Goal: Task Accomplishment & Management: Complete application form

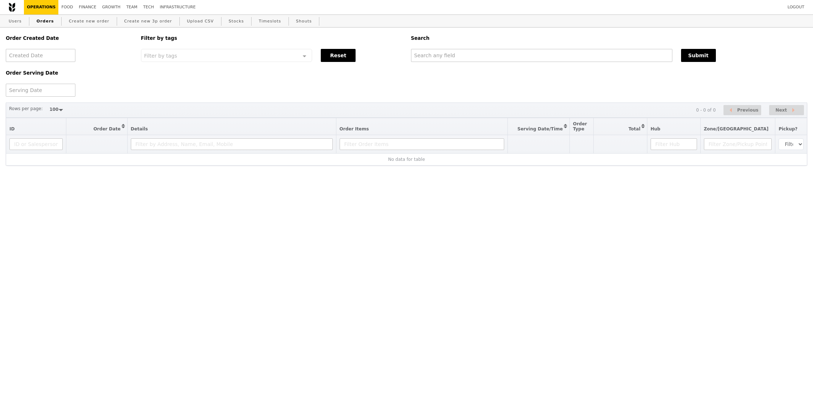
select select "100"
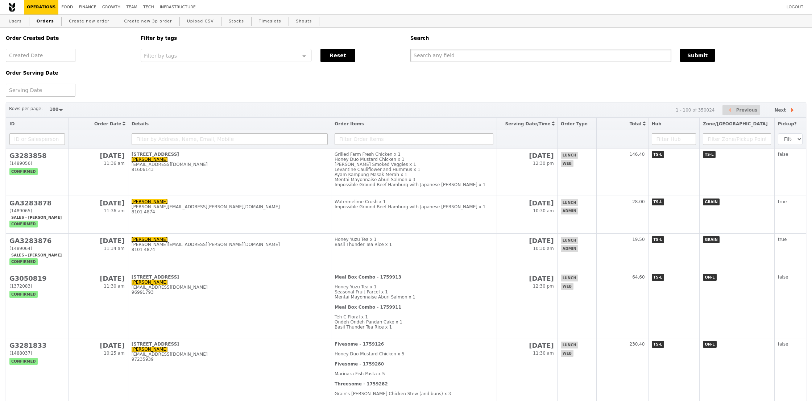
click at [517, 60] on input "text" at bounding box center [540, 55] width 261 height 13
paste input "[PERSON_NAME][EMAIL_ADDRESS][PERSON_NAME][DOMAIN_NAME]"
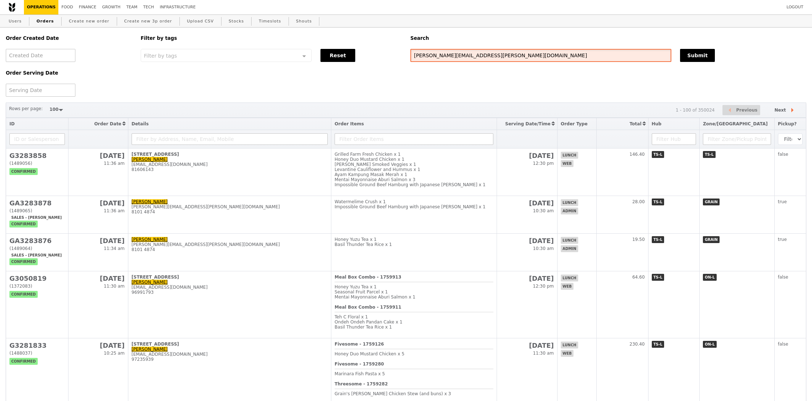
type input "[PERSON_NAME][EMAIL_ADDRESS][PERSON_NAME][DOMAIN_NAME]"
click at [724, 55] on div "Submit" at bounding box center [743, 55] width 135 height 13
click at [694, 58] on button "Submit" at bounding box center [697, 55] width 35 height 13
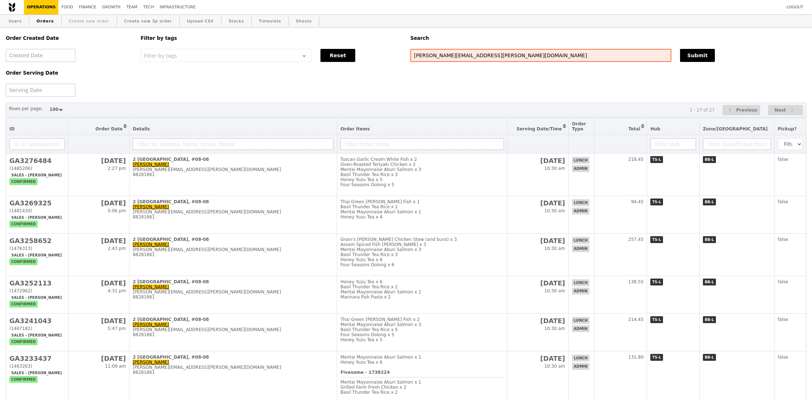
click at [76, 21] on link "Create new order" at bounding box center [89, 21] width 46 height 13
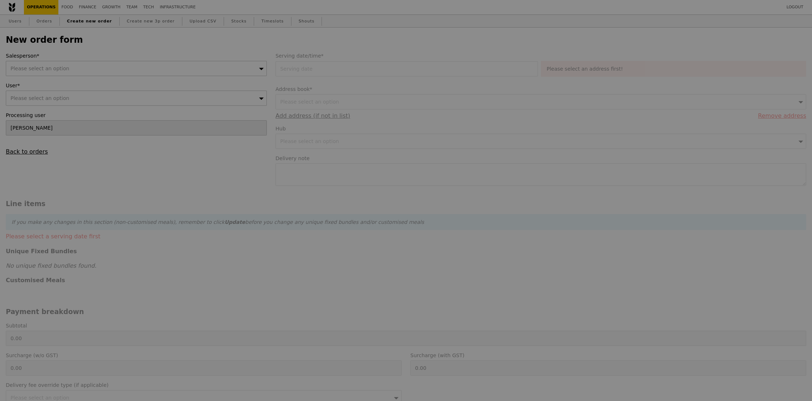
type input "Confirm"
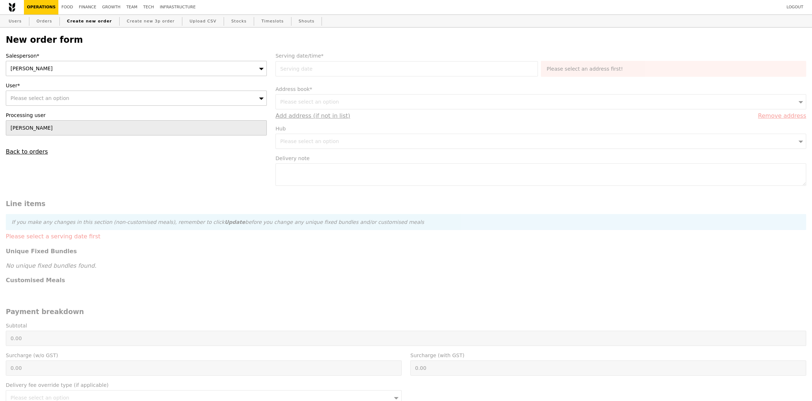
click at [88, 71] on div "[PERSON_NAME]" at bounding box center [136, 68] width 261 height 15
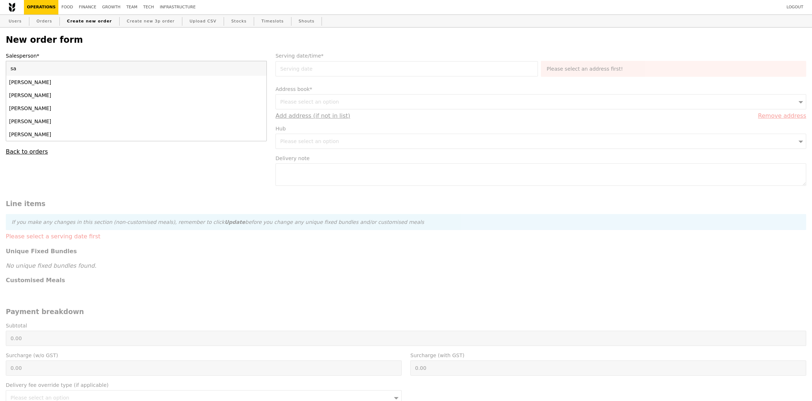
type input "[PERSON_NAME]"
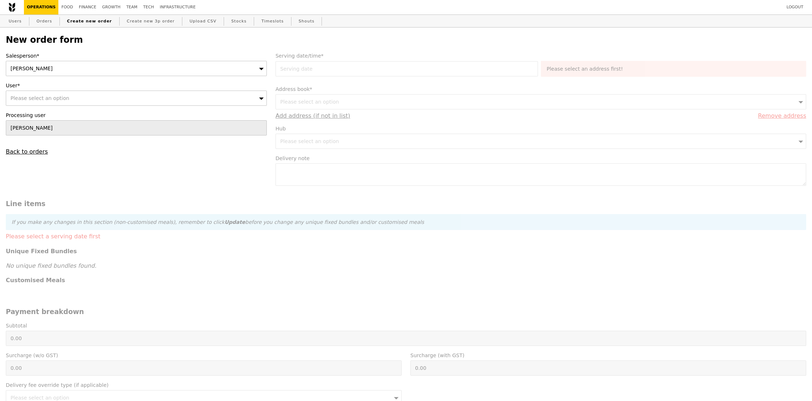
click at [33, 92] on div "Please select an option" at bounding box center [136, 98] width 261 height 15
type input "[PERSON_NAME][EMAIL_ADDRESS][PERSON_NAME][DOMAIN_NAME]"
type input "Confirm"
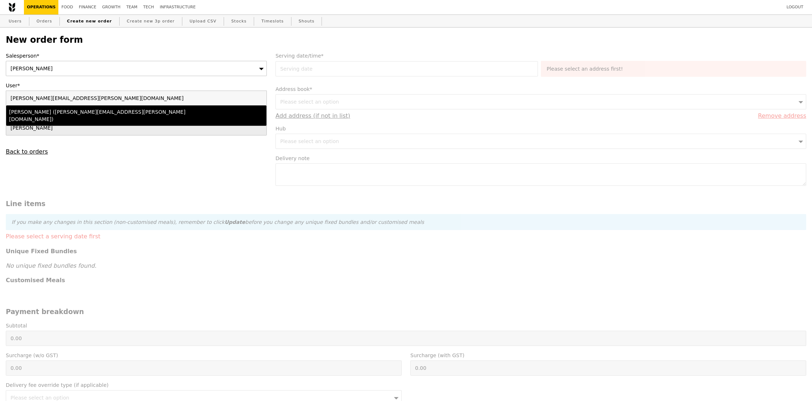
type input "[PERSON_NAME][EMAIL_ADDRESS][PERSON_NAME][DOMAIN_NAME]"
click at [54, 120] on div "Processing user [PERSON_NAME]" at bounding box center [136, 124] width 261 height 24
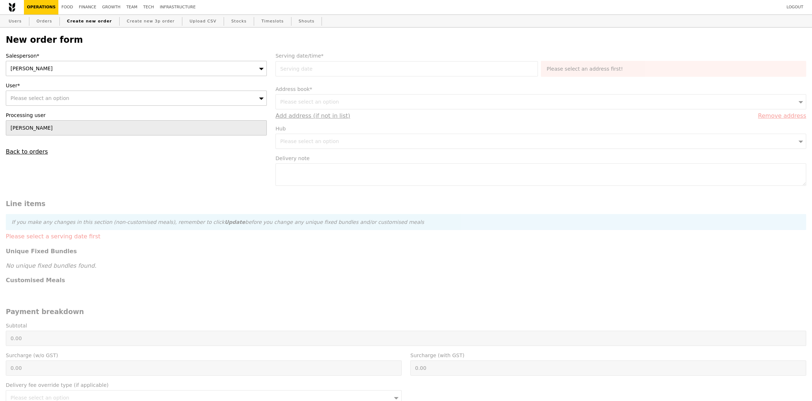
click at [58, 113] on label "Processing user" at bounding box center [136, 115] width 261 height 7
click at [68, 97] on div "Please select an option" at bounding box center [136, 98] width 261 height 15
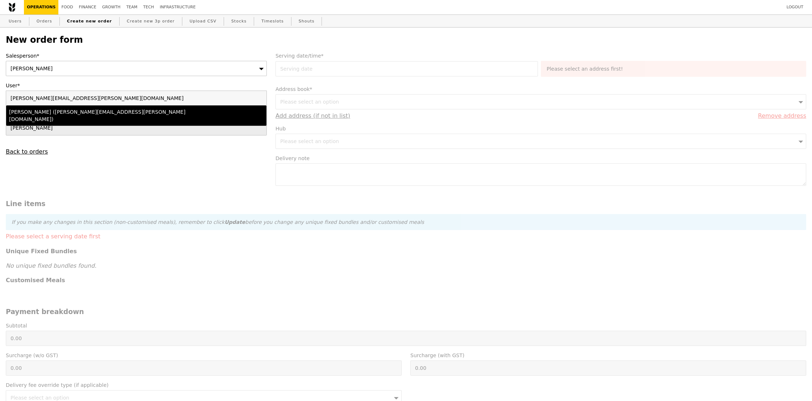
click at [62, 112] on div "[PERSON_NAME] ([PERSON_NAME][EMAIL_ADDRESS][PERSON_NAME][DOMAIN_NAME])" at bounding box center [104, 115] width 191 height 14
type input "Loading..."
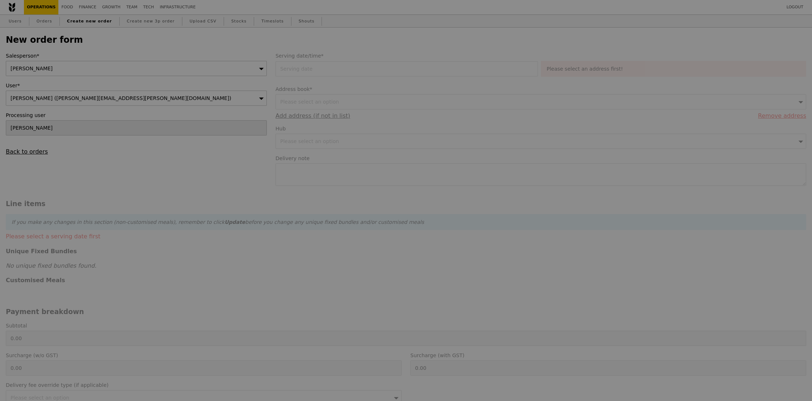
type input "13.76"
type input "15.00"
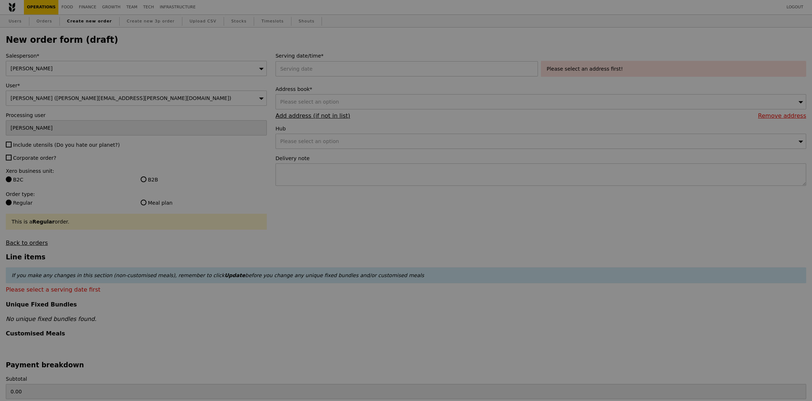
type input "Confirm"
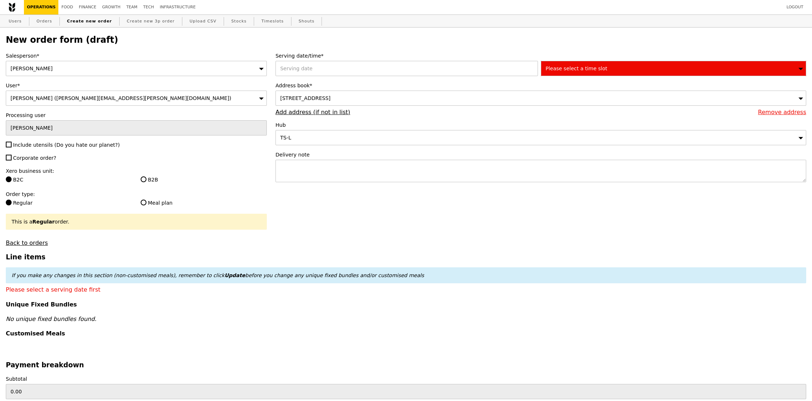
click at [42, 143] on span "Include utensils (Do you hate our planet?)" at bounding box center [66, 145] width 107 height 6
click at [12, 143] on input "Include utensils (Do you hate our planet?)" at bounding box center [9, 145] width 6 height 6
checkbox input "true"
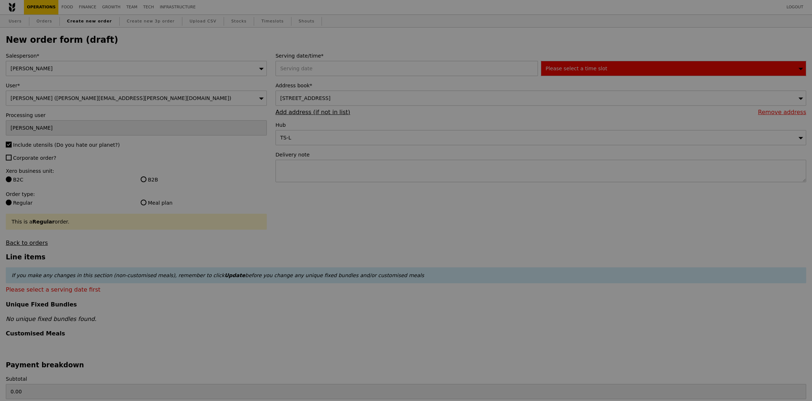
type input "Confirm"
click at [38, 160] on span "Corporate order?" at bounding box center [34, 158] width 43 height 6
click at [12, 160] on input "Corporate order?" at bounding box center [9, 158] width 6 height 6
checkbox input "true"
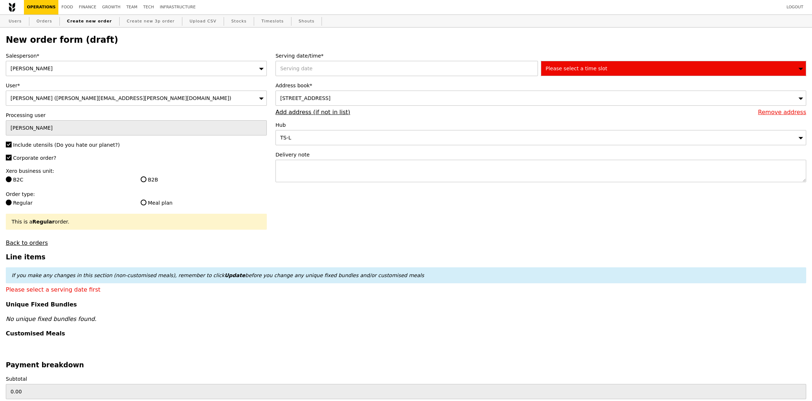
click at [151, 180] on label "B2B" at bounding box center [204, 179] width 126 height 7
click at [146, 180] on input "B2B" at bounding box center [144, 180] width 6 height 6
radio input "true"
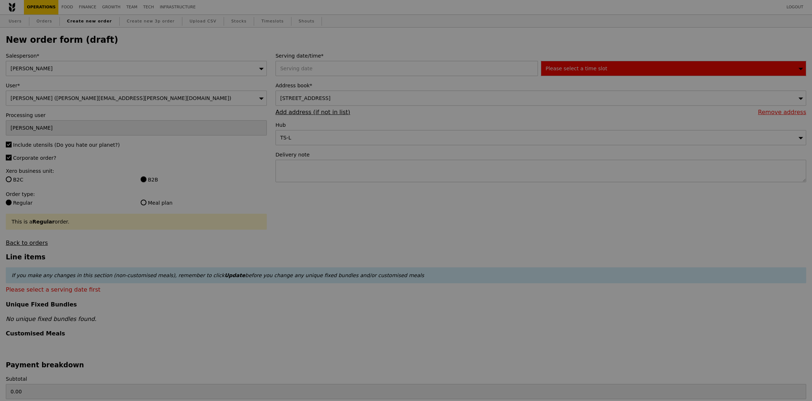
type input "Confirm"
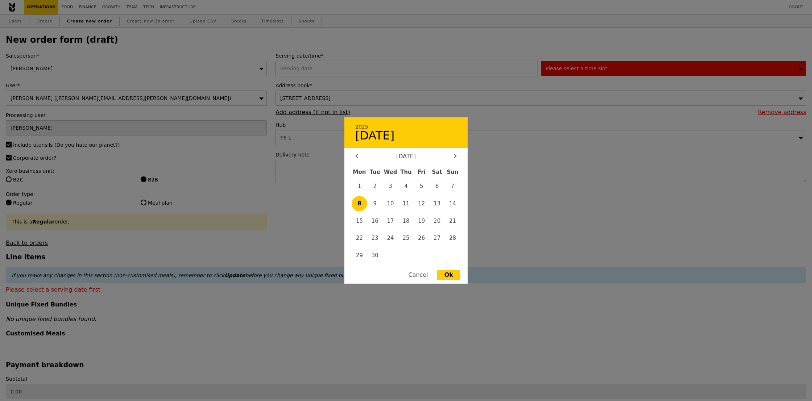
click at [343, 63] on div "2025 September [DATE] Tue Wed Thu Fri Sat Sun 1 2 3 4 5 6 7 8 9 10 11 12 13 14 …" at bounding box center [407, 68] width 265 height 15
click at [361, 225] on span "15" at bounding box center [360, 221] width 16 height 16
type input "[DATE]"
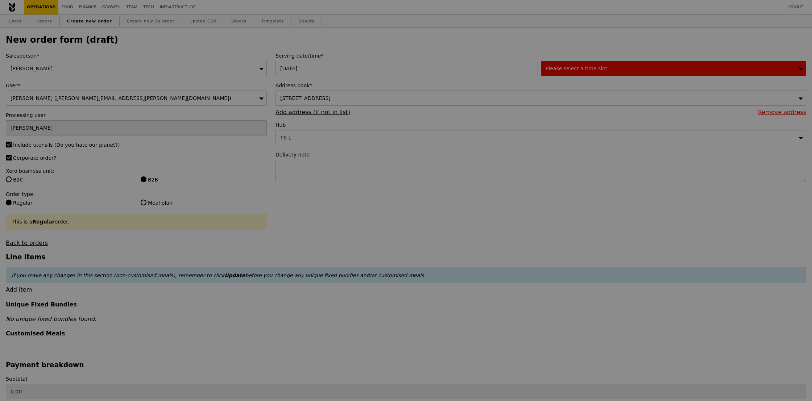
type input "Confirm"
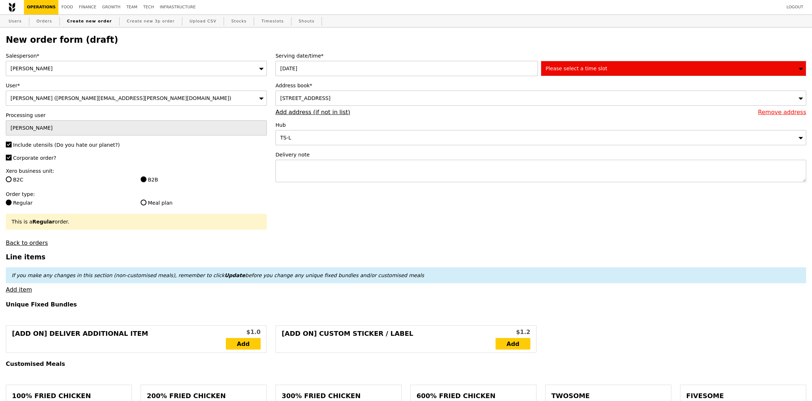
click at [593, 69] on span "Please select a time slot" at bounding box center [576, 69] width 62 height 6
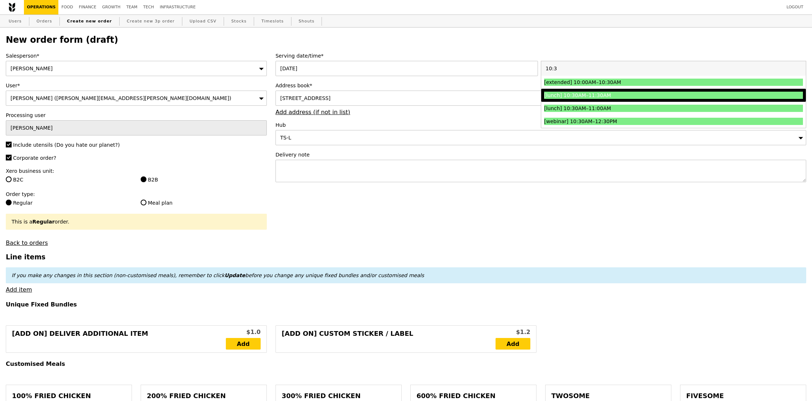
type input "10:3"
click at [611, 97] on div "[lunch] 10:30AM–11:30AM" at bounding box center [641, 95] width 194 height 7
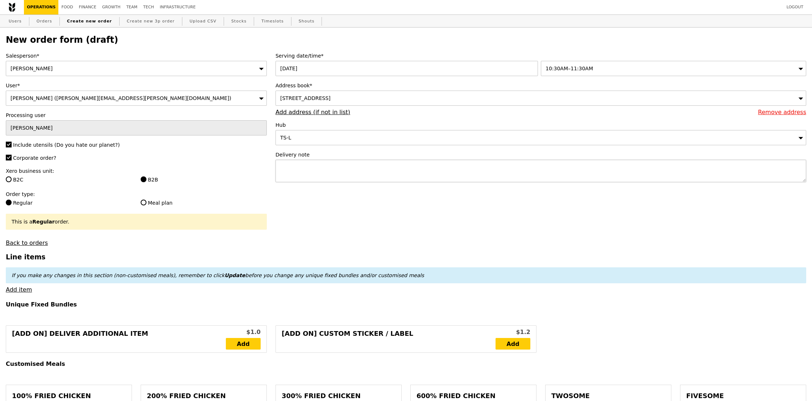
type input "Confirm"
click at [439, 167] on textarea at bounding box center [540, 171] width 531 height 22
type textarea "Full delivery address:"
type input "Confirm"
paste textarea "[STREET_ADDRESS]"
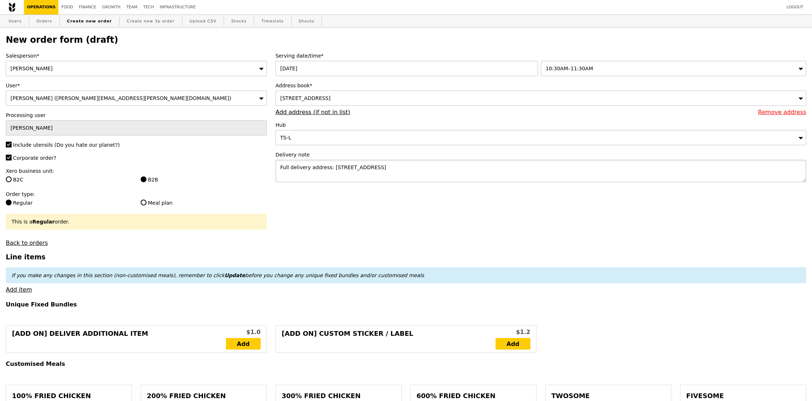
click at [393, 173] on textarea "Full delivery address: [STREET_ADDRESS]" at bounding box center [540, 171] width 531 height 22
type textarea "Full delivery address: [STREET_ADDRESS] Please call host ("
type input "Confirm"
paste textarea "[PERSON_NAME] ([PHONE_NUMBER])"
click at [318, 174] on textarea "Full delivery address: [STREET_ADDRESS] Please call host ([PERSON_NAME] ([PHONE…" at bounding box center [540, 171] width 531 height 22
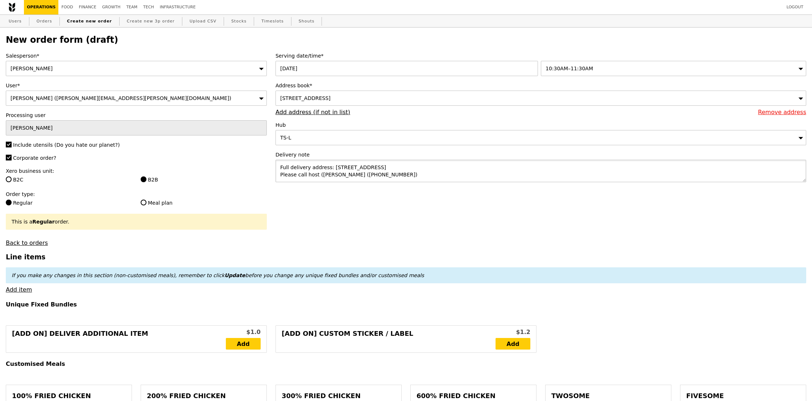
click at [319, 174] on textarea "Full delivery address: [STREET_ADDRESS] Please call host ([PERSON_NAME] ([PHONE…" at bounding box center [540, 171] width 531 height 22
click at [411, 177] on textarea "Full delivery address: [STREET_ADDRESS] Please call host [PERSON_NAME] ([PHONE_…" at bounding box center [540, 171] width 531 height 22
type textarea "Full delivery address: [STREET_ADDRESS] Please call host [PERSON_NAME] ([PHONE_…"
type input "Confirm"
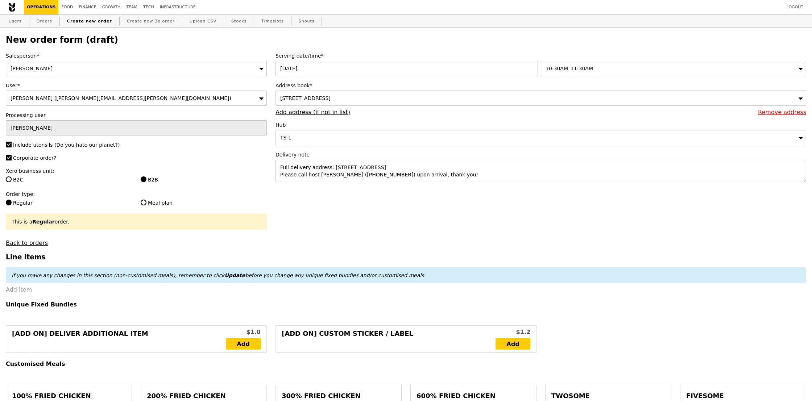
click at [7, 292] on link "Add item" at bounding box center [19, 289] width 26 height 7
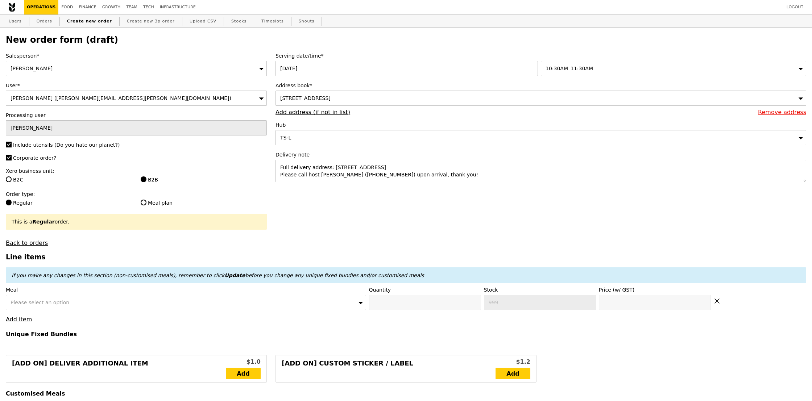
click at [44, 292] on label "Meal" at bounding box center [186, 289] width 360 height 7
click at [47, 306] on span "Please select an option" at bounding box center [40, 303] width 59 height 6
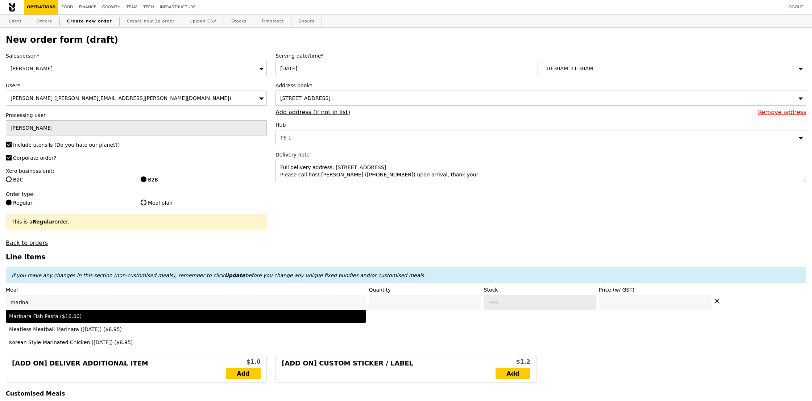
type input "marina"
click at [60, 317] on div "Marinara Fish Pasta ($16.00)" at bounding box center [141, 316] width 265 height 7
type input "Confirm anyway"
type input "0"
type input "500"
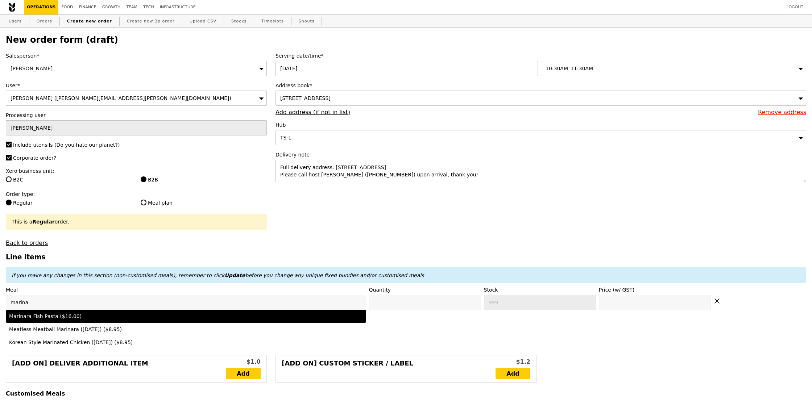
type input "16.0"
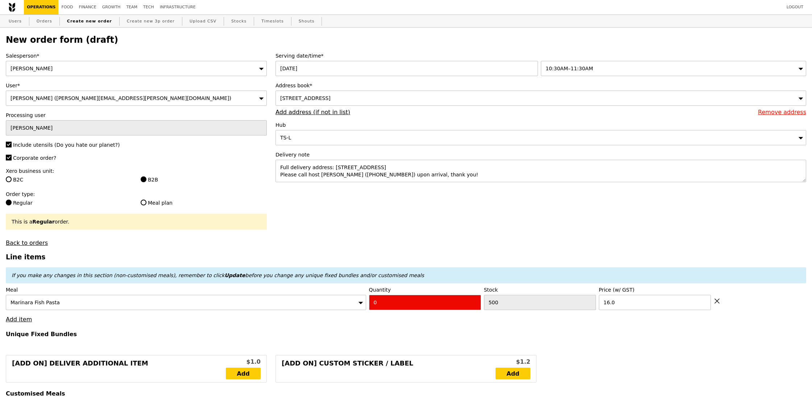
click at [383, 299] on input "0" at bounding box center [425, 302] width 112 height 15
type input "Confirm"
type input "3"
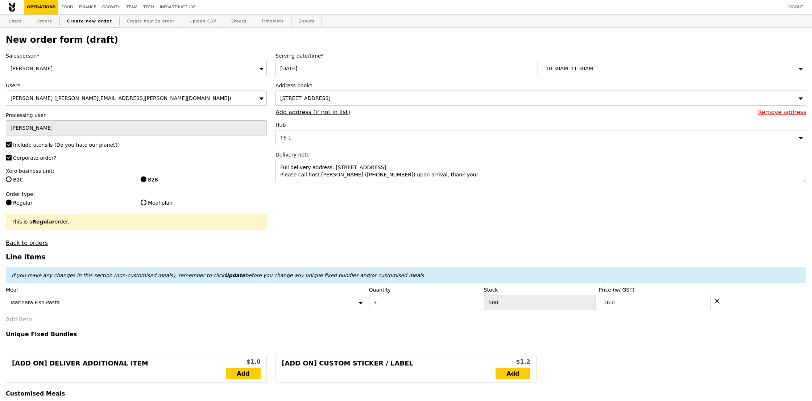
click at [23, 323] on link "Add item" at bounding box center [19, 319] width 26 height 7
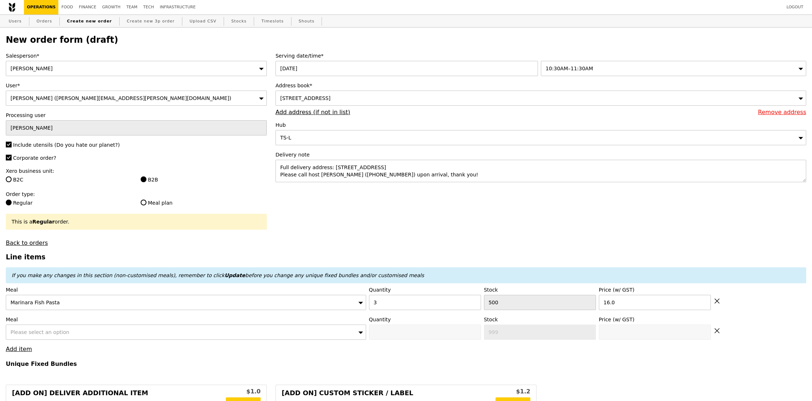
type input "Loading..."
click at [51, 331] on span "Please select an option" at bounding box center [40, 332] width 59 height 6
type input "48.00"
type input "13.21"
type input "14.40"
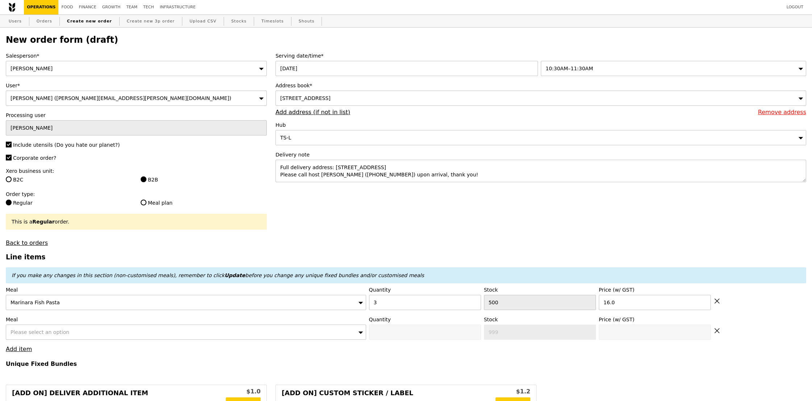
type input "62.40"
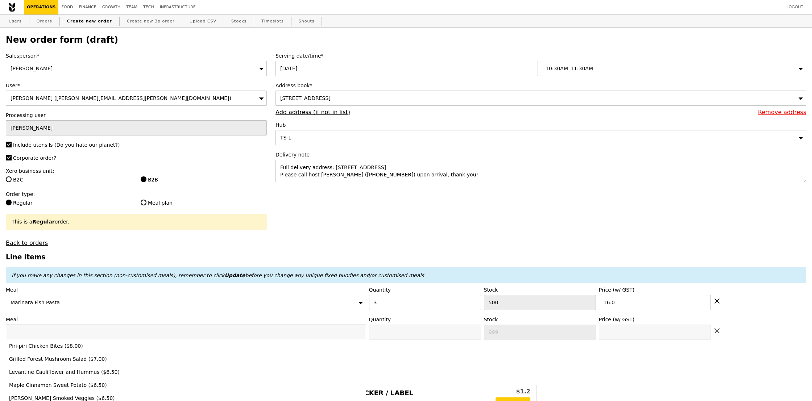
type input "Confirm"
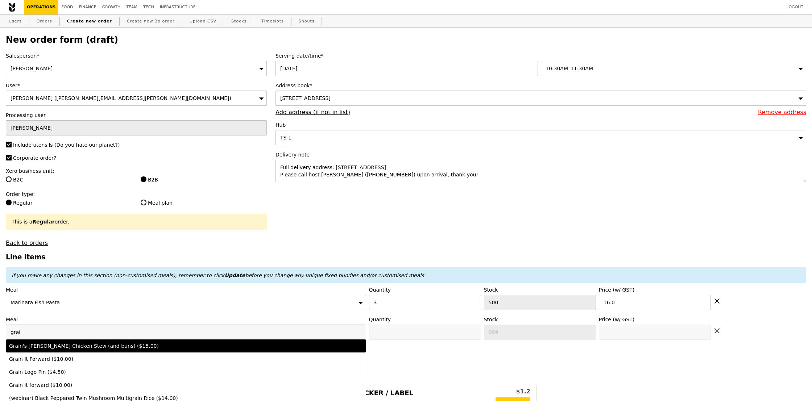
type input "grai"
click at [70, 344] on div "Grain's [PERSON_NAME] Chicken Stew (and buns) ($15.00)" at bounding box center [141, 346] width 265 height 7
type input "Confirm anyway"
type input "0"
type input "500"
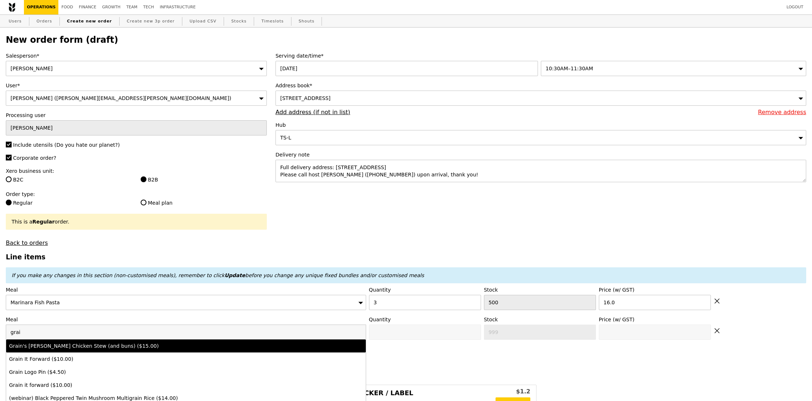
type input "15.0"
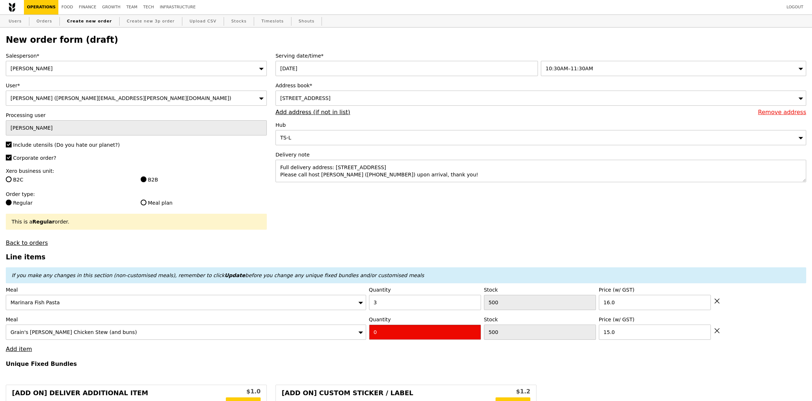
click at [381, 332] on input "0" at bounding box center [425, 332] width 112 height 15
type input "Confirm"
type input "3"
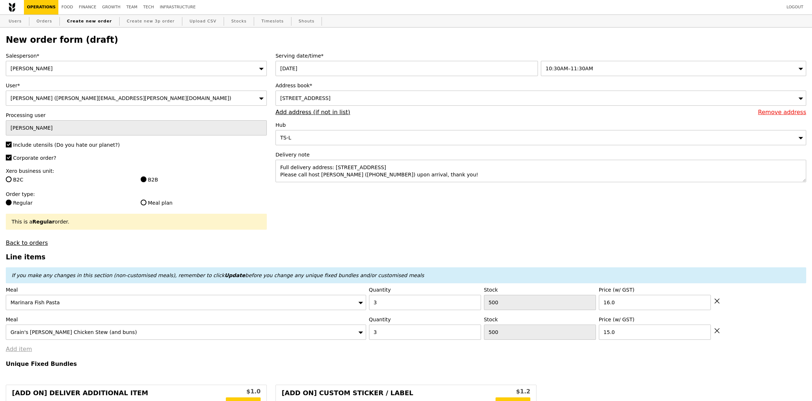
click at [19, 353] on link "Add item" at bounding box center [19, 349] width 26 height 7
type input "Loading..."
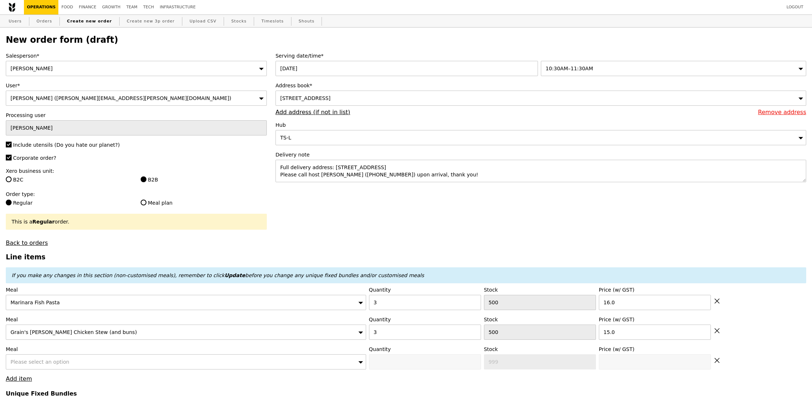
type input "93.00"
type input "9.08"
type input "9.90"
type input "102.90"
click at [85, 360] on div "Please select an option" at bounding box center [186, 361] width 360 height 15
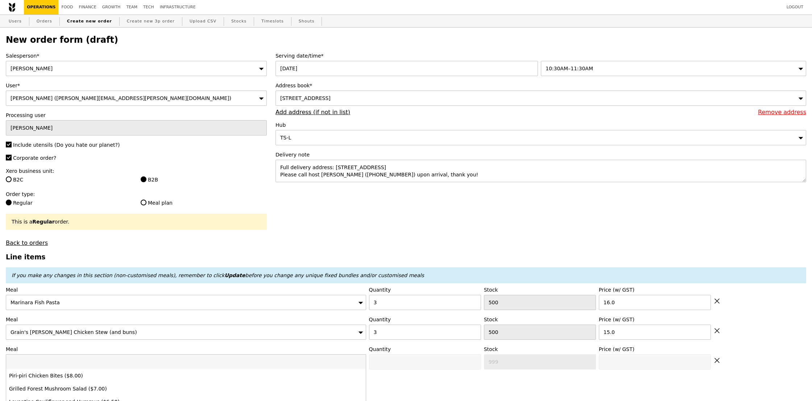
type input "Confirm"
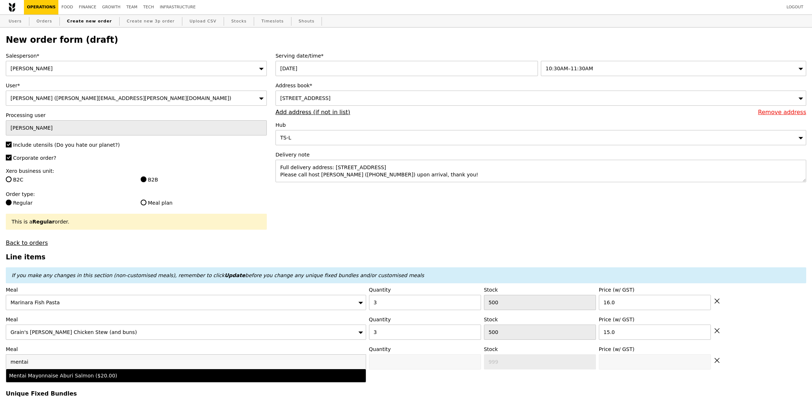
type input "mentai"
click at [102, 381] on li "Mentai Mayonnaise Aburi Salmon ($20.00)" at bounding box center [186, 375] width 360 height 13
type input "Confirm anyway"
type input "0"
type input "500"
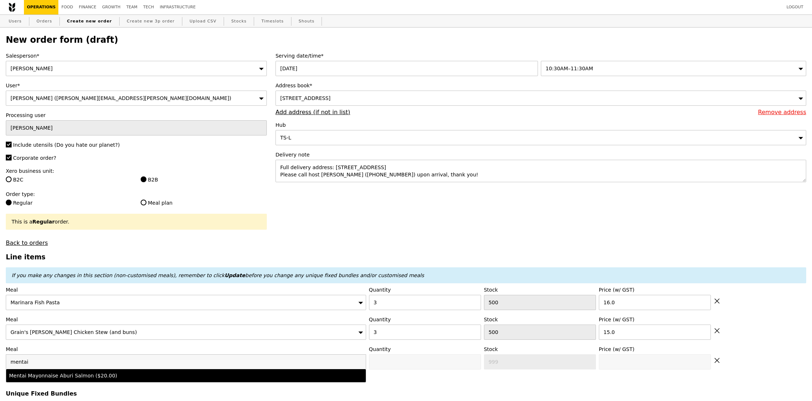
type input "20.0"
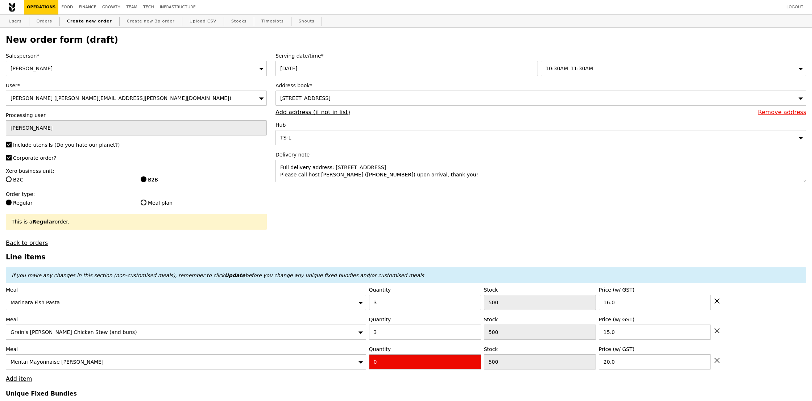
click at [400, 361] on input "0" at bounding box center [425, 361] width 112 height 15
type input "Confirm"
type input "3"
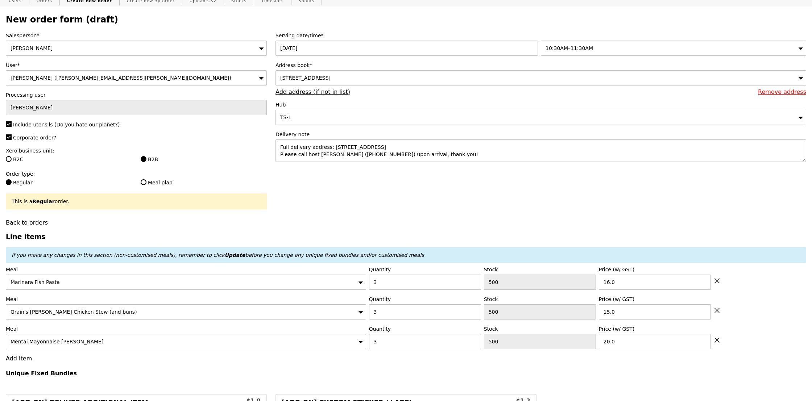
scroll to position [21, 0]
type input "Loading..."
click at [19, 362] on link "Add item" at bounding box center [19, 358] width 26 height 7
type input "153.00"
type input "3.62"
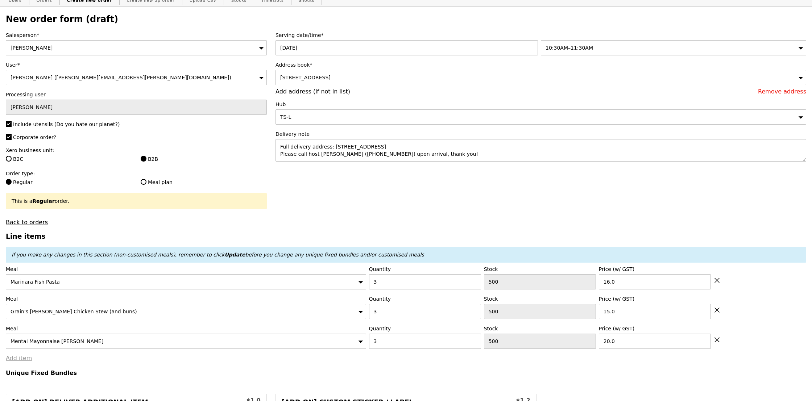
type input "3.95"
type input "156.95"
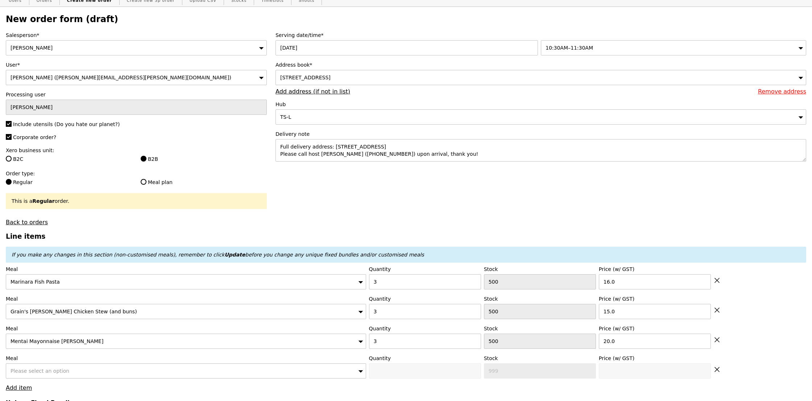
type input "Confirm"
click at [128, 374] on div "Please select an option" at bounding box center [186, 371] width 360 height 15
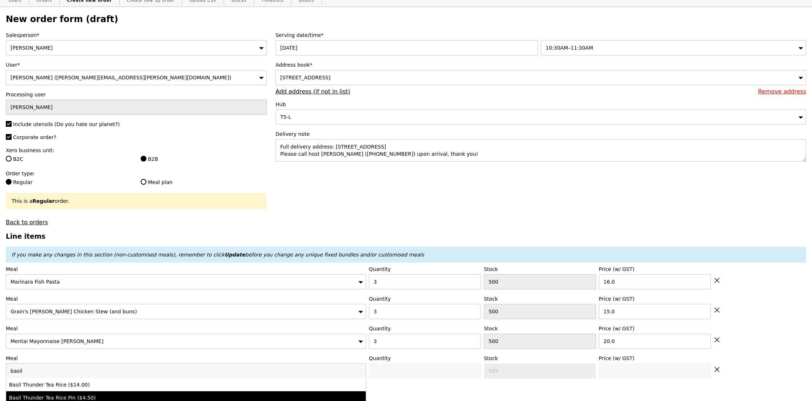
type input "basil"
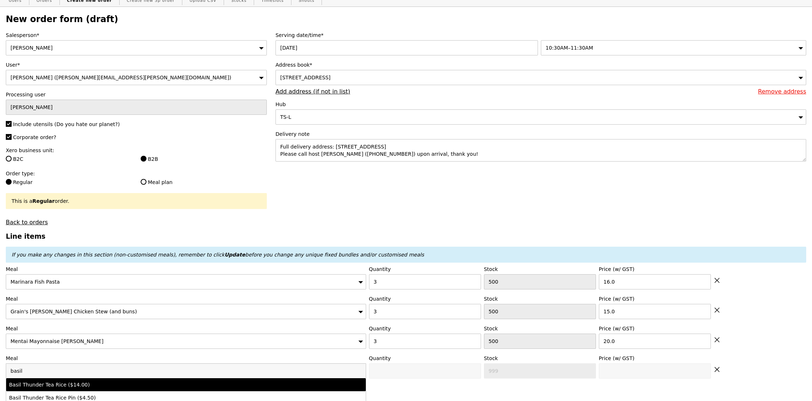
click at [149, 388] on div "Basil Thunder Tea Rice ($14.00)" at bounding box center [141, 384] width 265 height 7
type input "Confirm anyway"
type input "0"
type input "500"
type input "14.0"
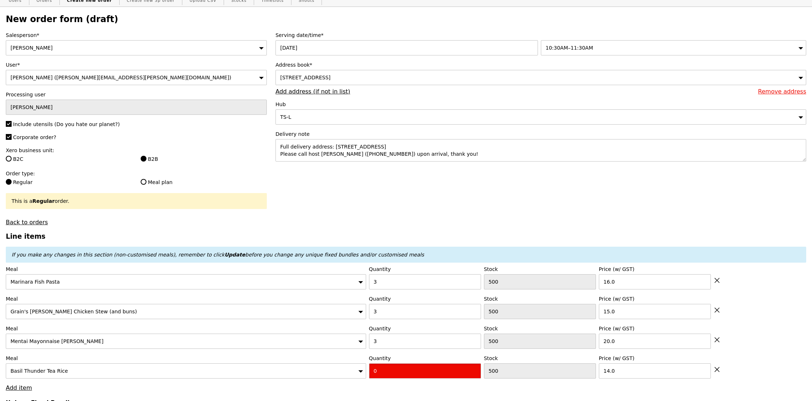
click at [397, 372] on input "0" at bounding box center [425, 371] width 112 height 15
type input "Confirm"
type input "3"
click at [346, 374] on div "Basil Thunder Tea Rice" at bounding box center [186, 371] width 360 height 15
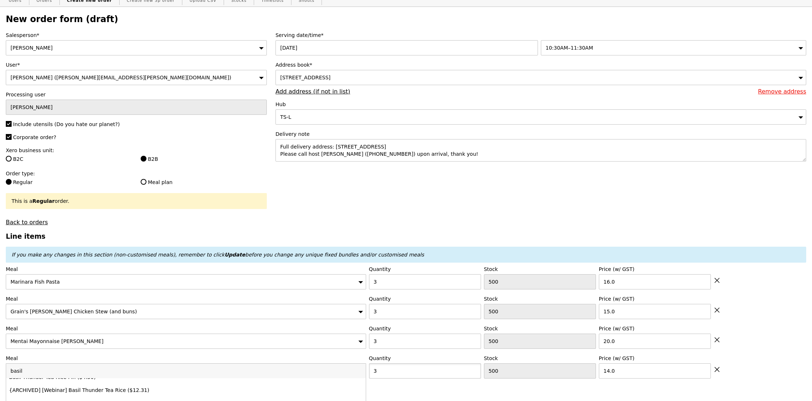
click at [429, 375] on input "3" at bounding box center [425, 371] width 112 height 15
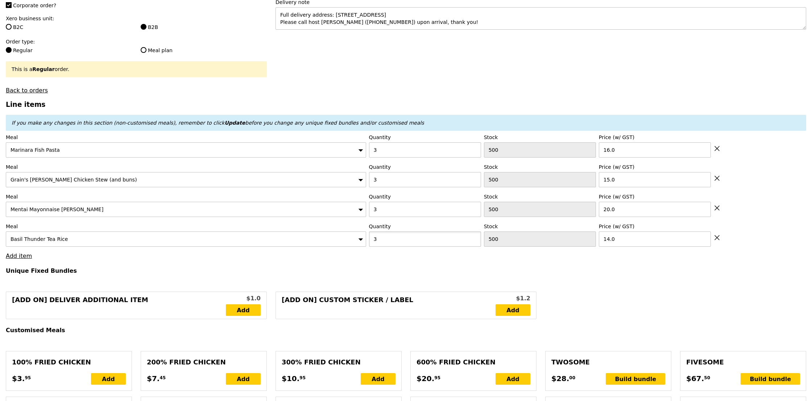
scroll to position [274, 0]
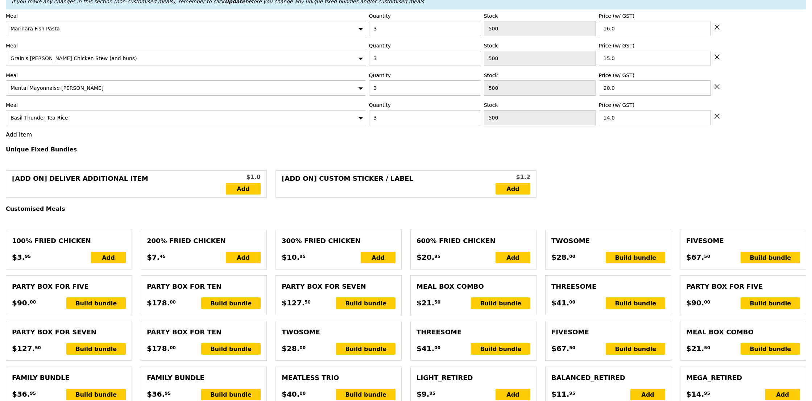
type input "Loading..."
click at [17, 137] on link "Add item" at bounding box center [19, 134] width 26 height 7
type input "195.00"
type input "198.95"
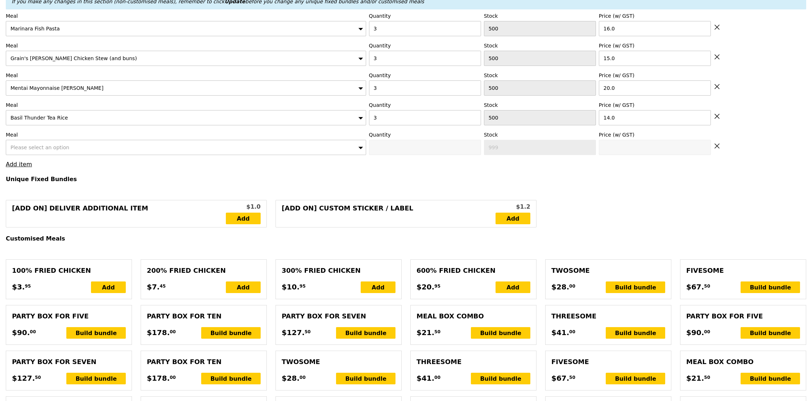
type input "Confirm"
click at [184, 151] on div "Please select an option" at bounding box center [186, 147] width 360 height 15
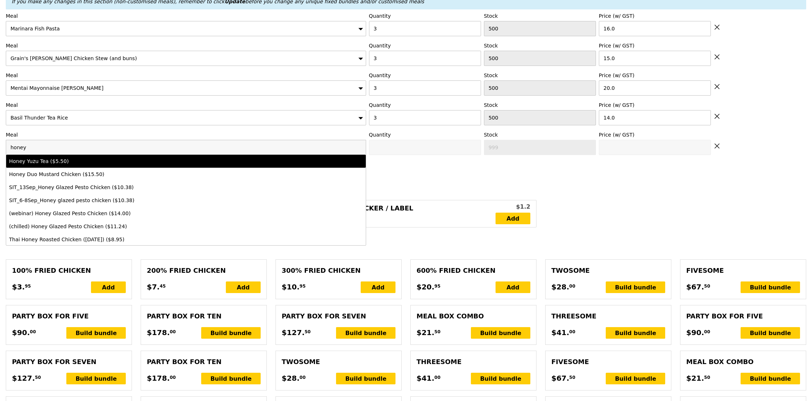
type input "honey"
click at [177, 167] on li "Honey Yuzu Tea ($5.50)" at bounding box center [186, 161] width 360 height 13
type input "Confirm anyway"
type input "0"
type input "500"
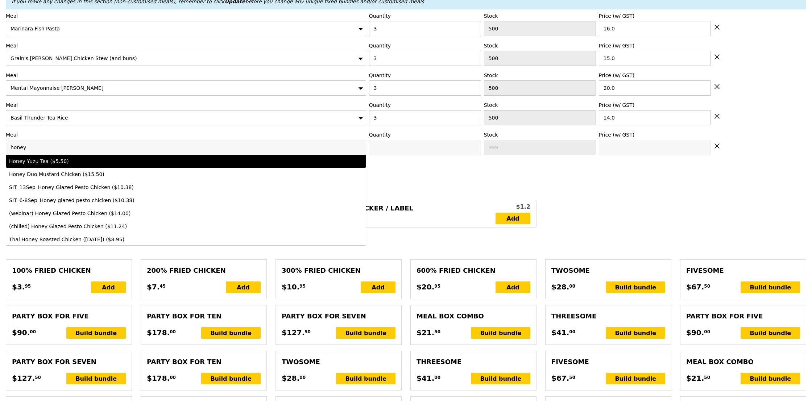
type input "5.5"
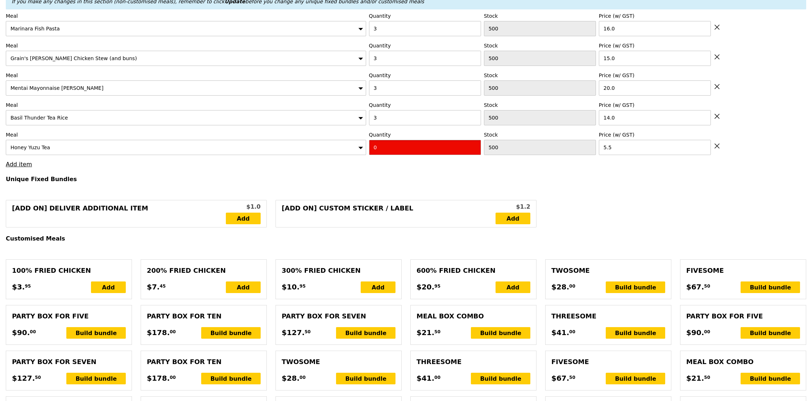
click at [418, 150] on input "0" at bounding box center [425, 147] width 112 height 15
click at [428, 151] on input "0" at bounding box center [425, 147] width 112 height 15
type input "Confirm"
type input "3"
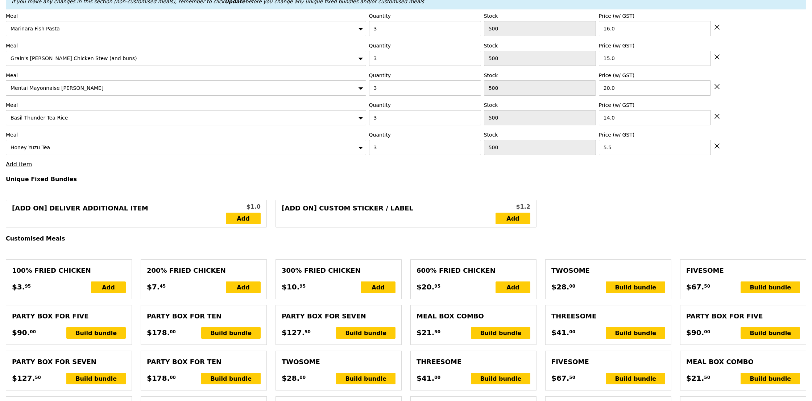
click at [371, 182] on h4 "Unique Fixed Bundles" at bounding box center [406, 179] width 800 height 7
type input "Loading..."
click at [16, 163] on link "Add item" at bounding box center [19, 164] width 26 height 7
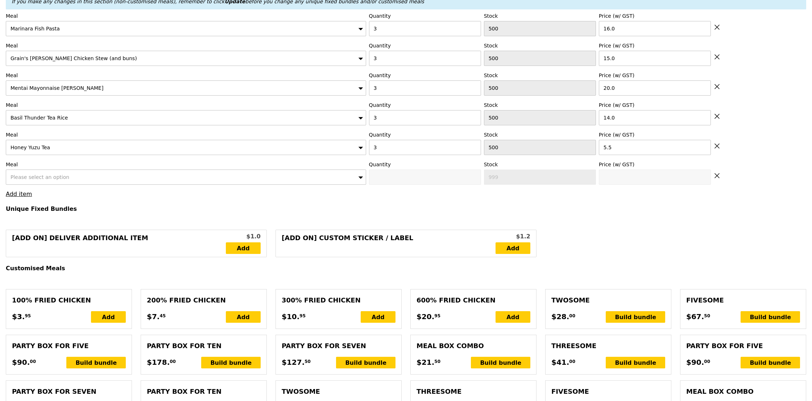
click at [18, 166] on label "Meal" at bounding box center [186, 164] width 360 height 7
type input "211.50"
type input "215.45"
click at [47, 177] on span "Please select an option" at bounding box center [40, 177] width 59 height 6
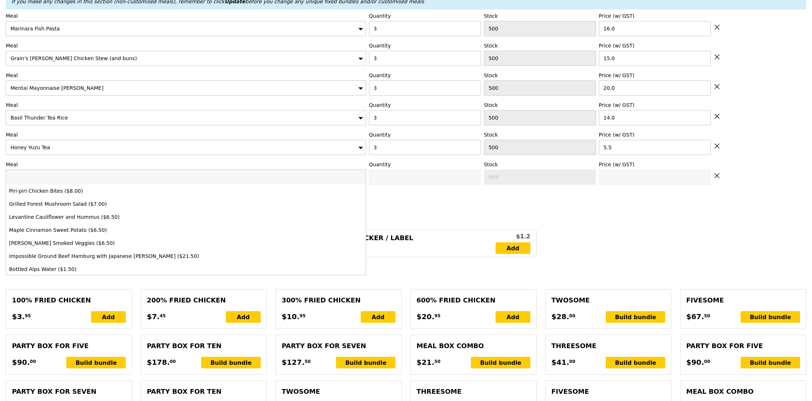
type input "Confirm"
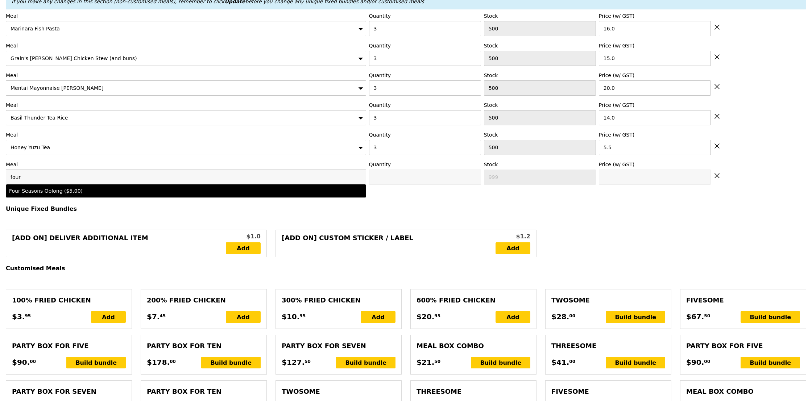
type input "four"
click at [75, 191] on div "Four Seasons Oolong ($5.00)" at bounding box center [141, 190] width 265 height 7
type input "Confirm anyway"
type input "0"
type input "500"
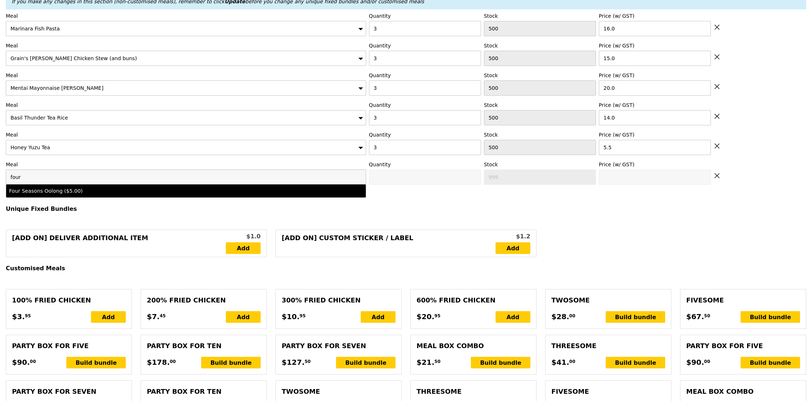
type input "5.0"
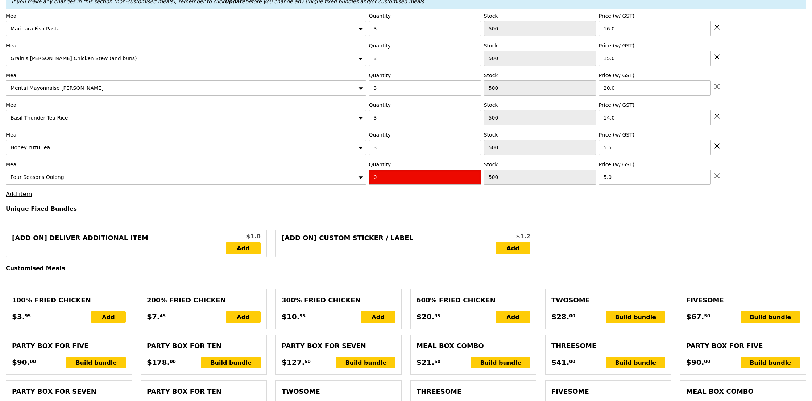
click at [389, 184] on input "0" at bounding box center [425, 177] width 112 height 15
type input "Confirm"
type input "6"
click at [402, 154] on input "3" at bounding box center [425, 147] width 112 height 15
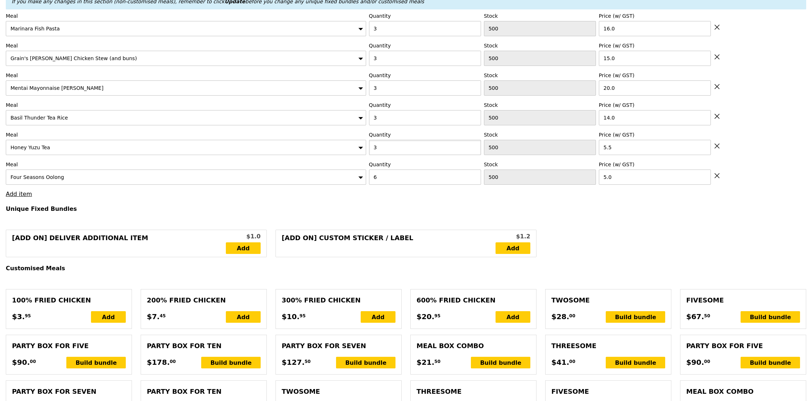
click at [402, 154] on input "3" at bounding box center [425, 147] width 112 height 15
type input "6"
type input "Loading..."
type input "241.50"
type input "245.45"
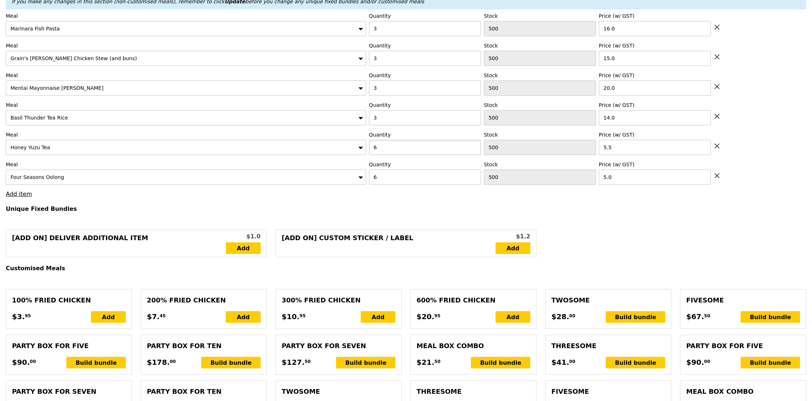
type input "Confirm"
type input "6"
type input "Loading..."
type input "258.00"
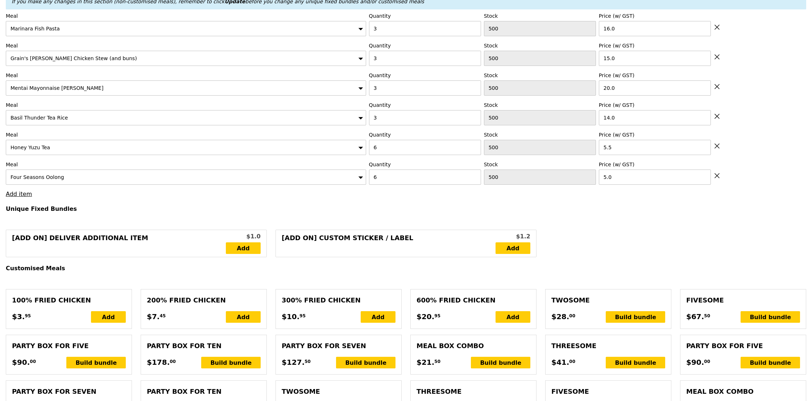
type input "261.95"
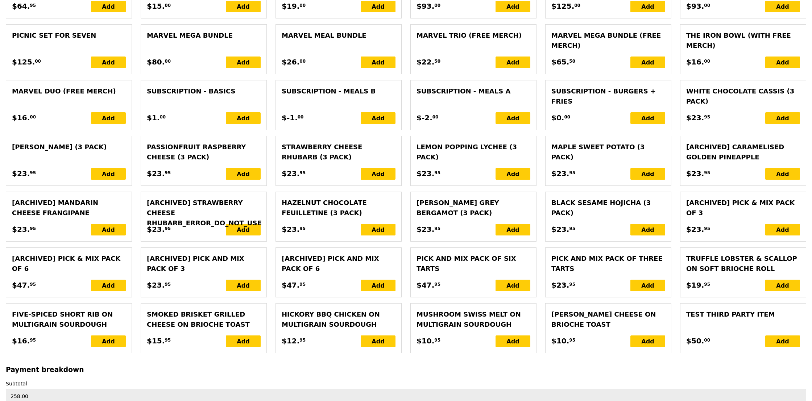
scroll to position [1599, 0]
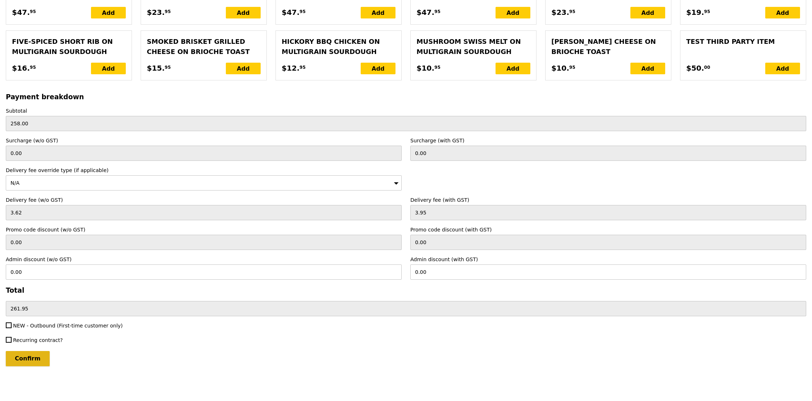
click at [30, 362] on input "Confirm" at bounding box center [28, 358] width 44 height 15
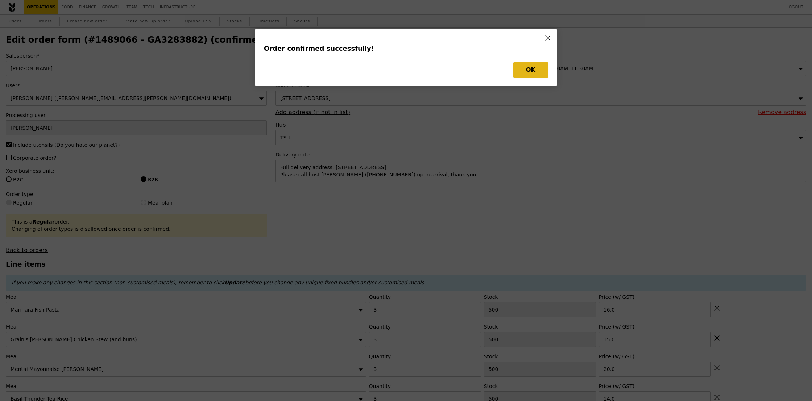
type input "Loading..."
checkbox input "false"
type input "6"
type input "5.00"
type input "6"
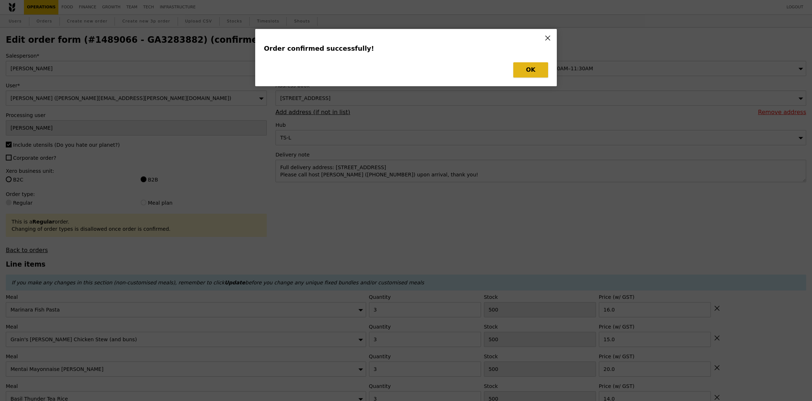
type input "5.50"
type input "14.00"
type input "20.00"
type input "3"
type input "15.00"
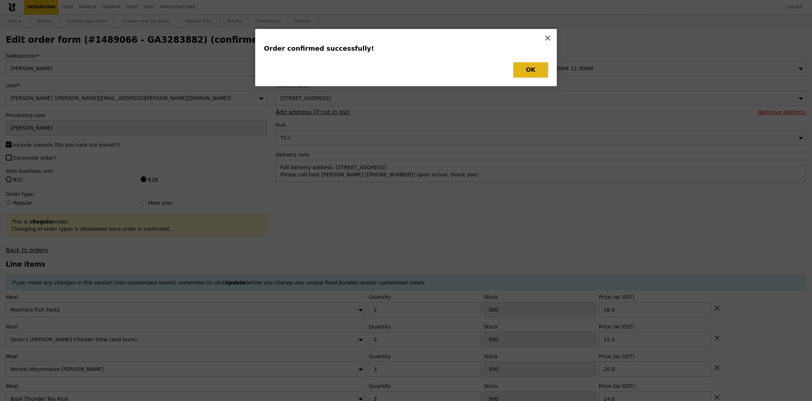
type input "3"
type input "16.00"
click at [529, 73] on button "OK" at bounding box center [530, 69] width 35 height 15
type input "494"
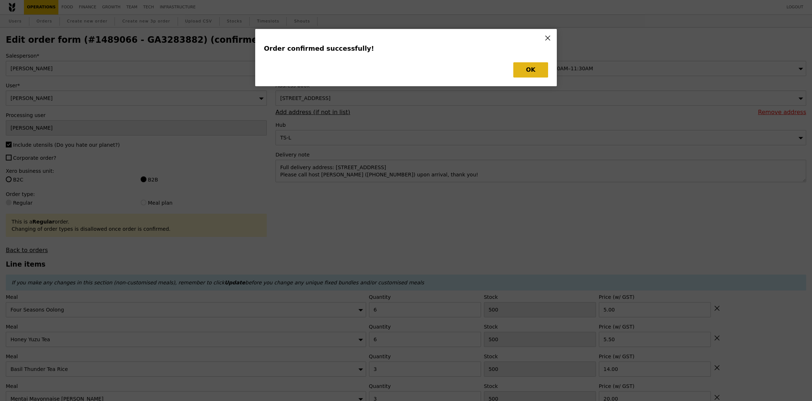
type input "497"
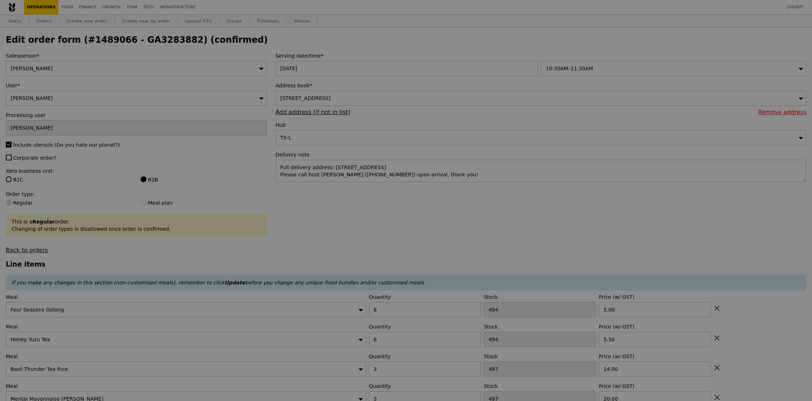
type input "Update"
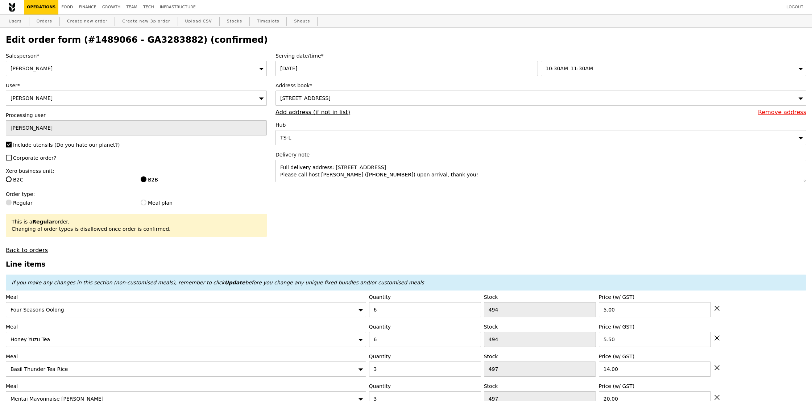
click at [144, 38] on h2 "Edit order form (#1489066 - GA3283882) (confirmed)" at bounding box center [406, 40] width 800 height 10
click at [148, 40] on h2 "Edit order form (#1489066 - GA3283882) (confirmed)" at bounding box center [406, 40] width 800 height 10
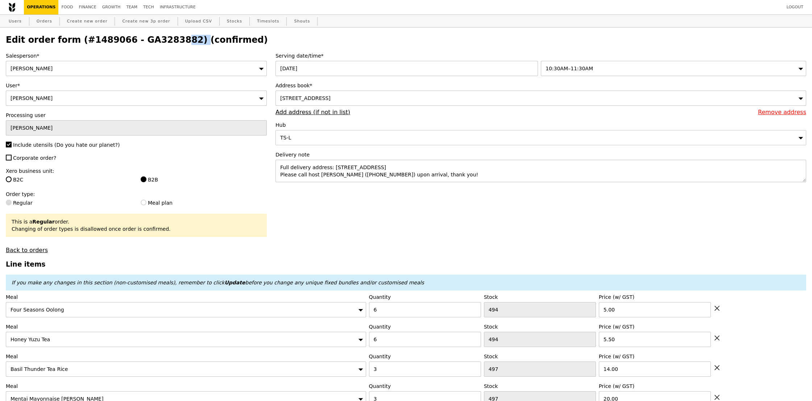
copy h2 "GA3283882"
click at [41, 21] on link "Orders" at bounding box center [44, 21] width 21 height 13
select select "100"
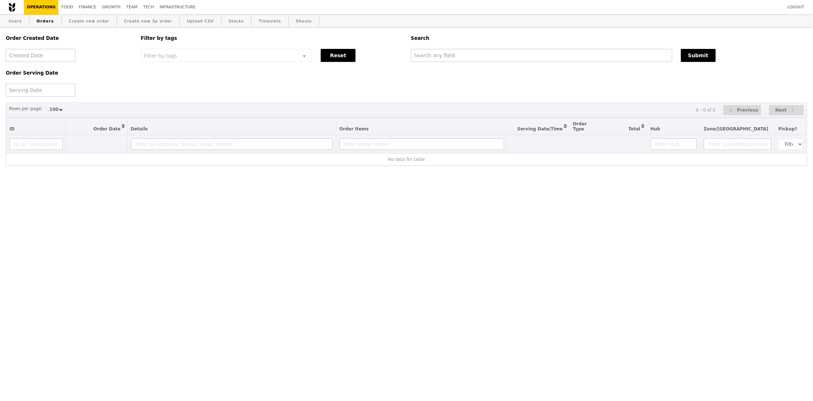
click at [574, 62] on div "Order Created Date Order Serving Date Filter by tags Filter by tags Meal_Plan W…" at bounding box center [406, 62] width 810 height 69
click at [573, 59] on input "text" at bounding box center [541, 55] width 261 height 13
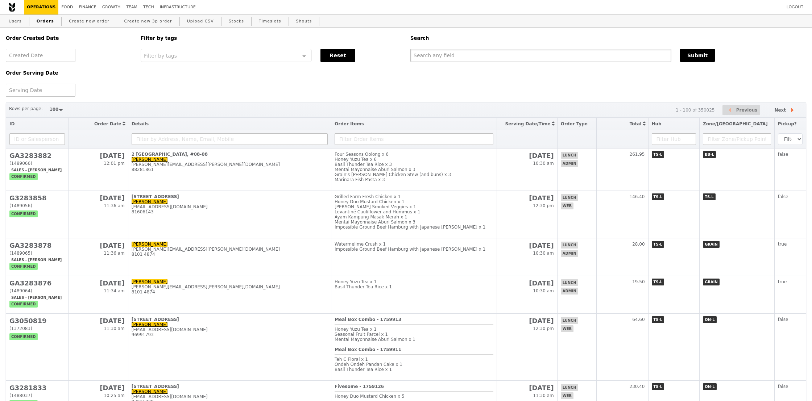
paste input "GA3283882"
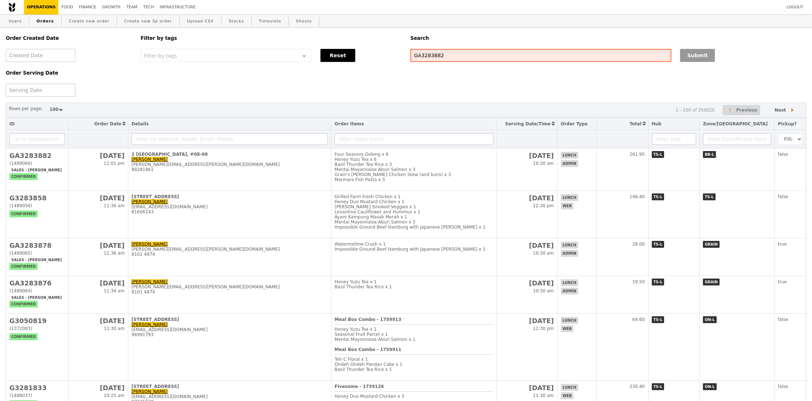
type input "GA3283882"
click at [687, 59] on button "Submit" at bounding box center [697, 55] width 35 height 13
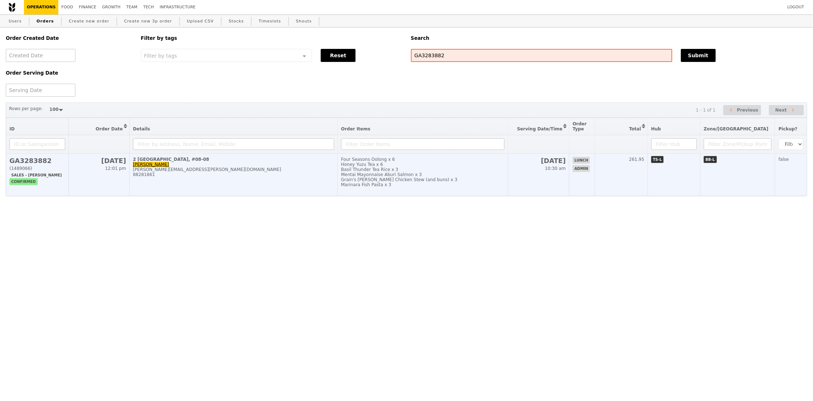
click at [419, 175] on div "Mentai Mayonnaise Aburi Salmon x 3" at bounding box center [422, 174] width 163 height 5
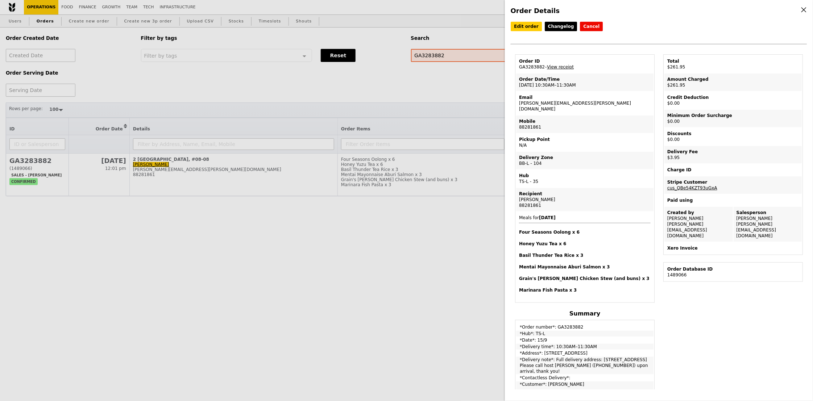
drag, startPoint x: 597, startPoint y: 349, endPoint x: 631, endPoint y: 356, distance: 34.7
click at [631, 357] on td "*Delivery note*: Full delivery address: [STREET_ADDRESS] Please call host [PERS…" at bounding box center [584, 365] width 137 height 17
copy td "[STREET_ADDRESS]"
click at [568, 69] on td "Order ID GA3283882 – View receipt" at bounding box center [584, 63] width 137 height 17
click at [568, 68] on link "View receipt" at bounding box center [560, 67] width 27 height 5
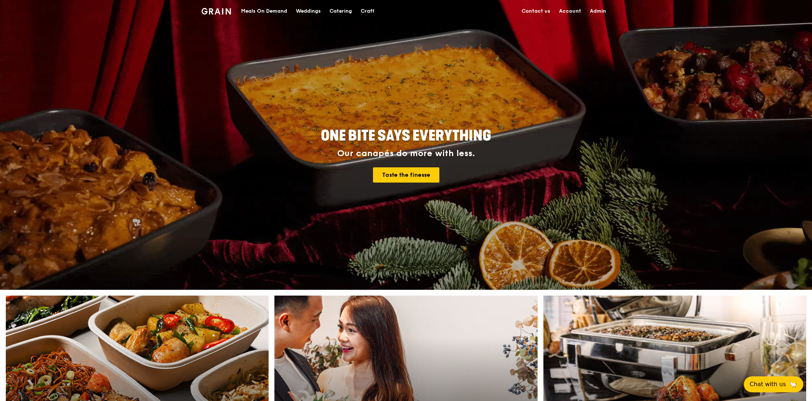
click at [257, 12] on div "Meals On Demand" at bounding box center [264, 11] width 46 height 22
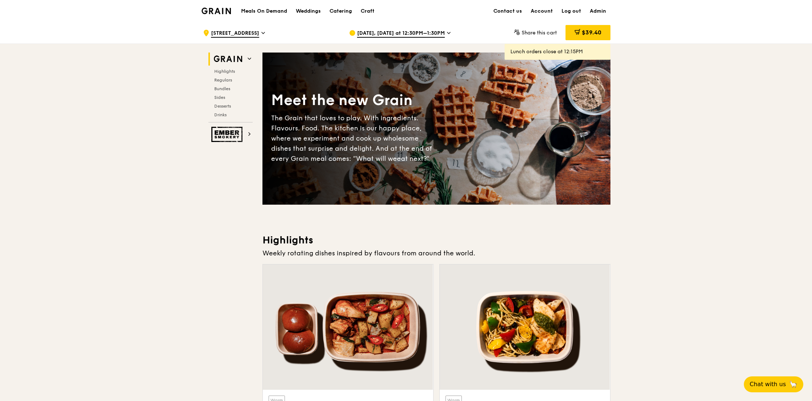
click at [386, 32] on span "Sep 8, Today at 12:30PM–1:30PM" at bounding box center [401, 34] width 88 height 8
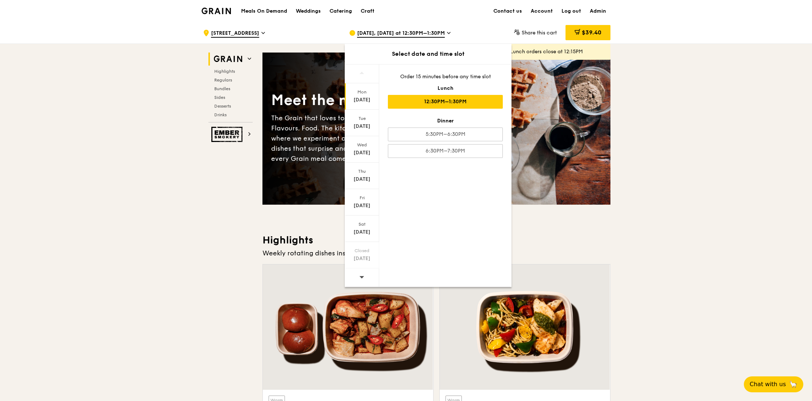
click at [361, 276] on icon at bounding box center [361, 276] width 5 height 5
click at [363, 97] on div "Sep 15" at bounding box center [362, 99] width 32 height 7
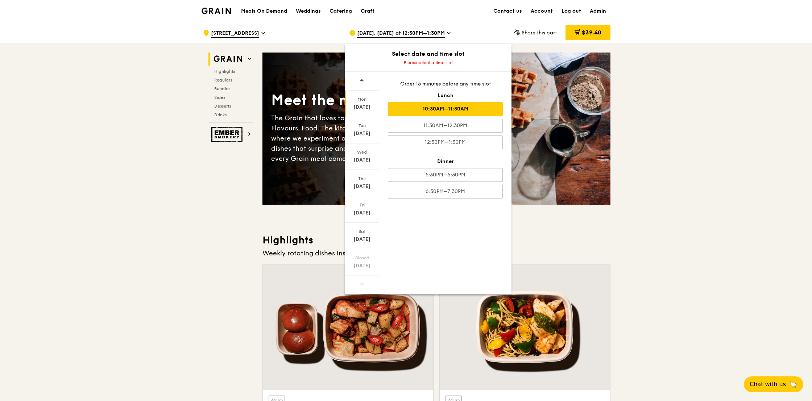
click at [453, 108] on div "10:30AM–11:30AM" at bounding box center [445, 109] width 115 height 14
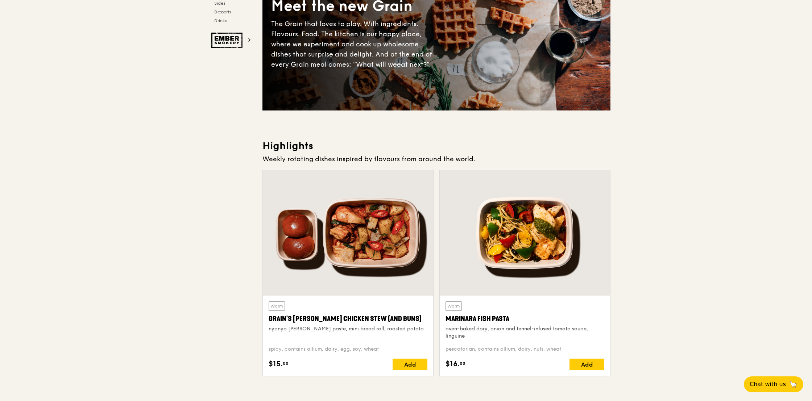
scroll to position [99, 0]
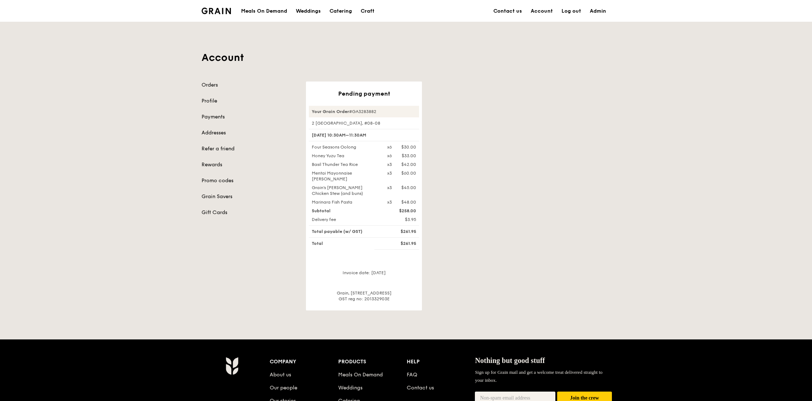
click at [469, 239] on div "Pending payment Your Grain Order #GA3283882 2 International Business Park, #08-…" at bounding box center [458, 196] width 313 height 229
